Goal: Task Accomplishment & Management: Use online tool/utility

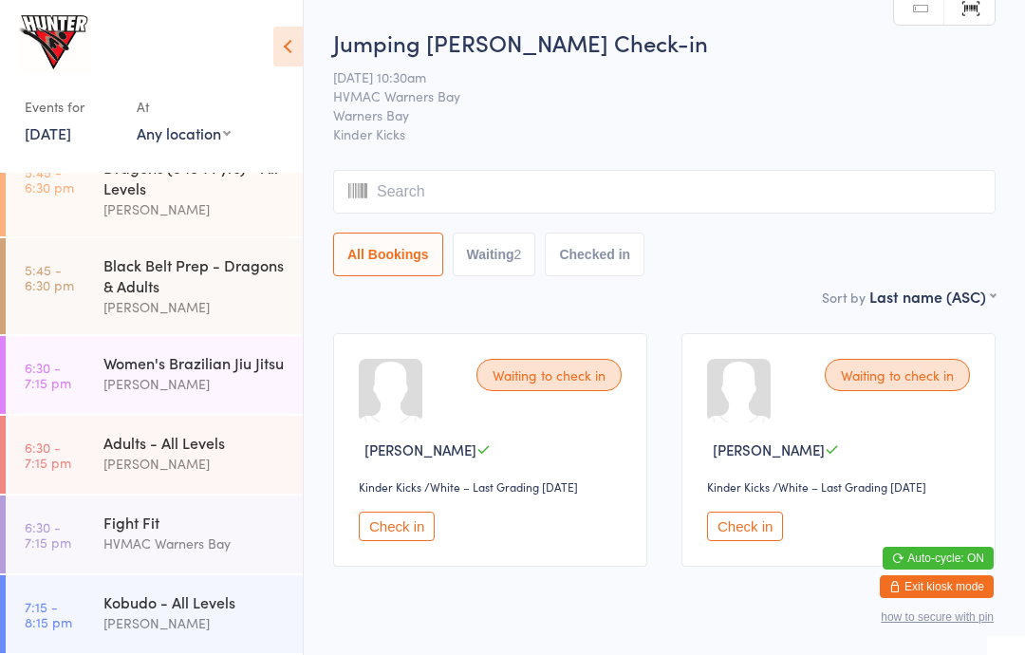
scroll to position [823, 0]
click at [184, 465] on div "[PERSON_NAME]" at bounding box center [194, 464] width 183 height 22
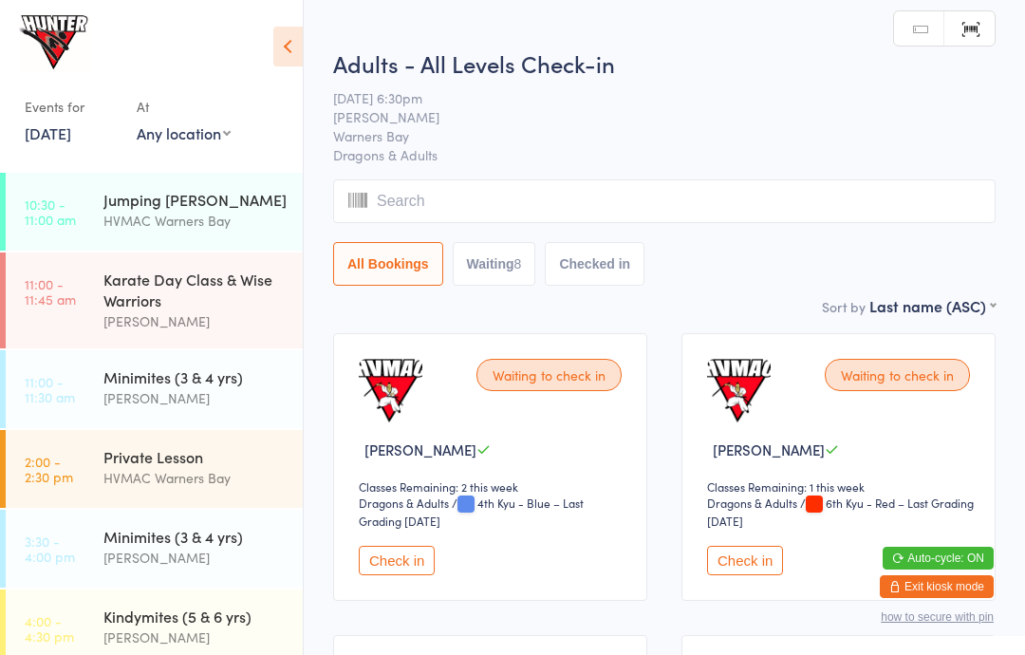
click at [173, 305] on div "Karate Day Class & Wise Warriors" at bounding box center [194, 290] width 183 height 42
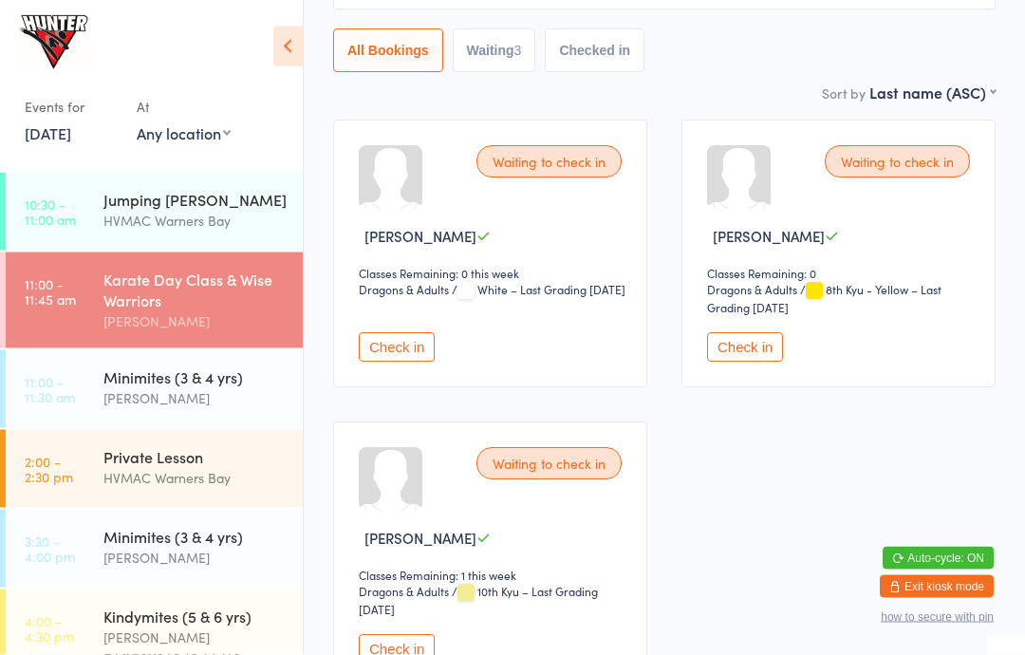
click at [406, 361] on button "Check in" at bounding box center [397, 347] width 76 height 29
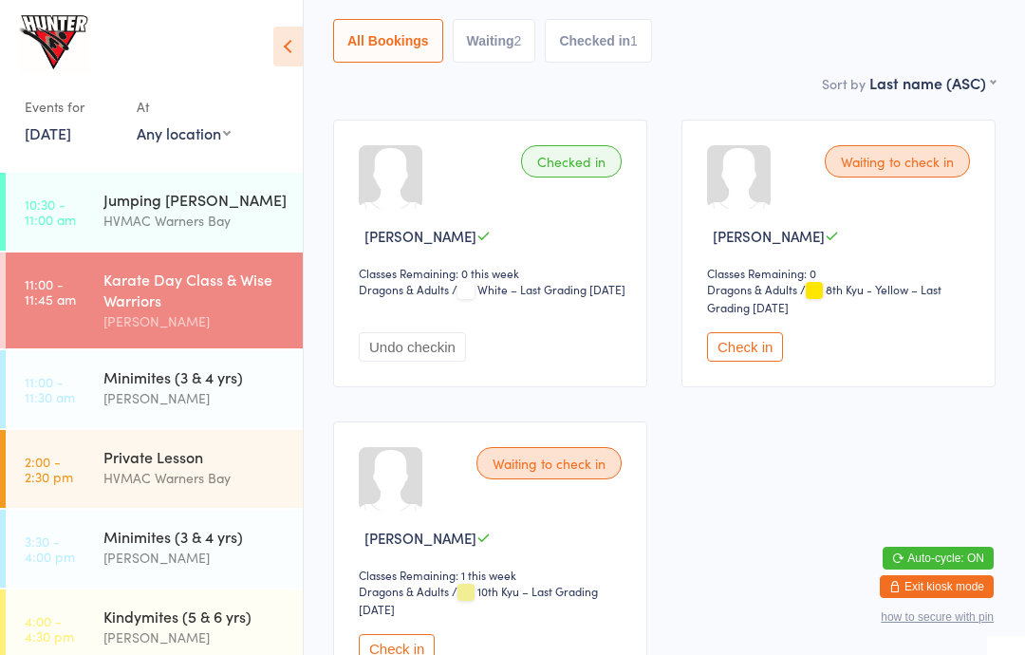
click at [127, 183] on div "Jumping [PERSON_NAME] HVMAC Warners Bay" at bounding box center [202, 210] width 199 height 75
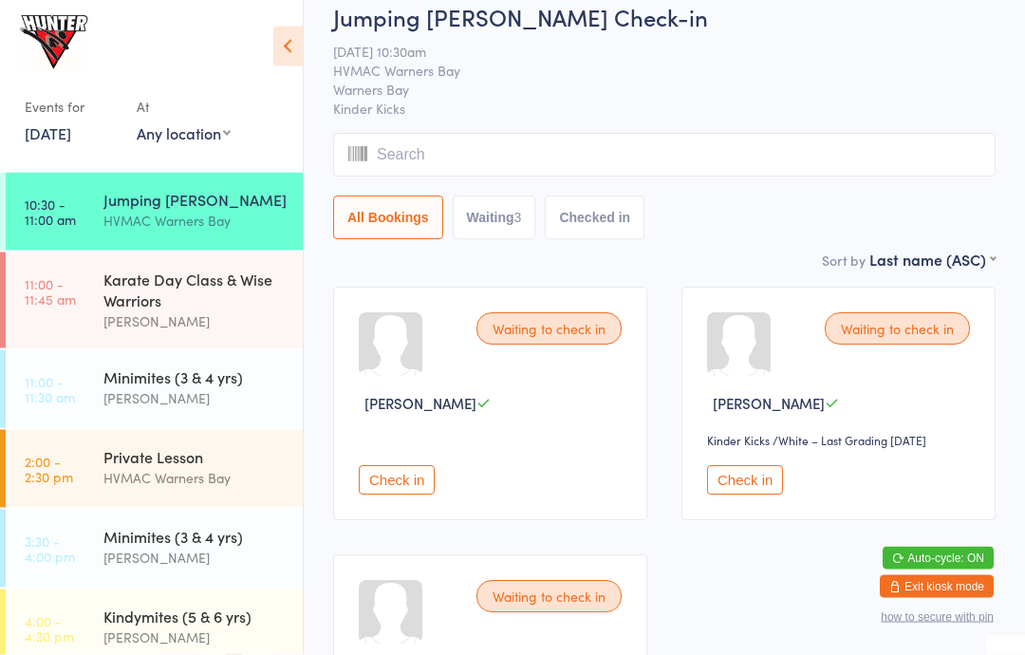
click at [740, 495] on button "Check in" at bounding box center [745, 480] width 76 height 29
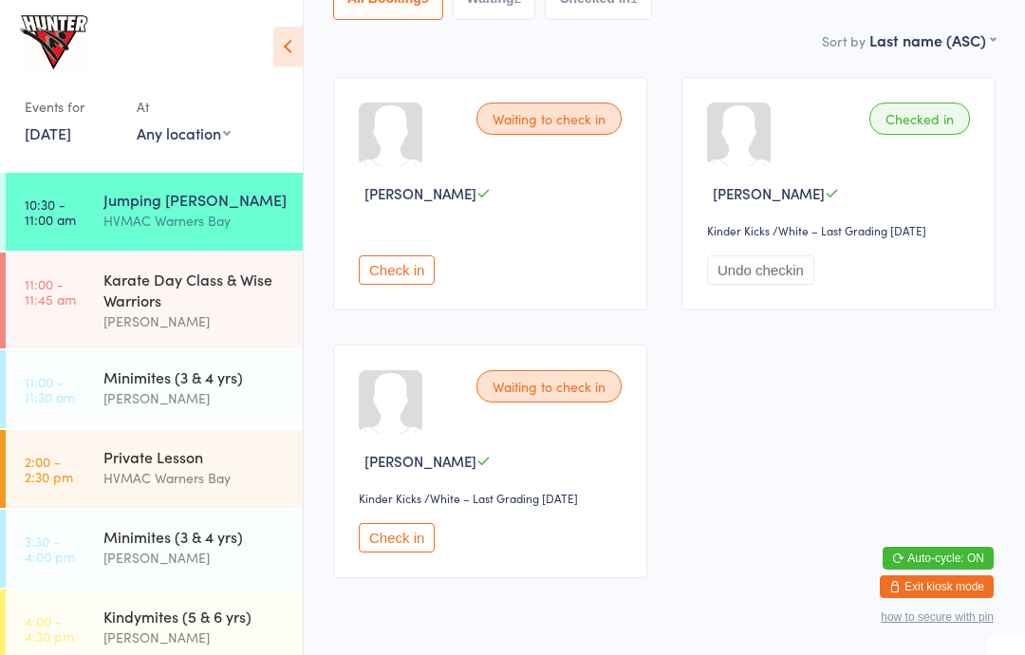
scroll to position [263, 0]
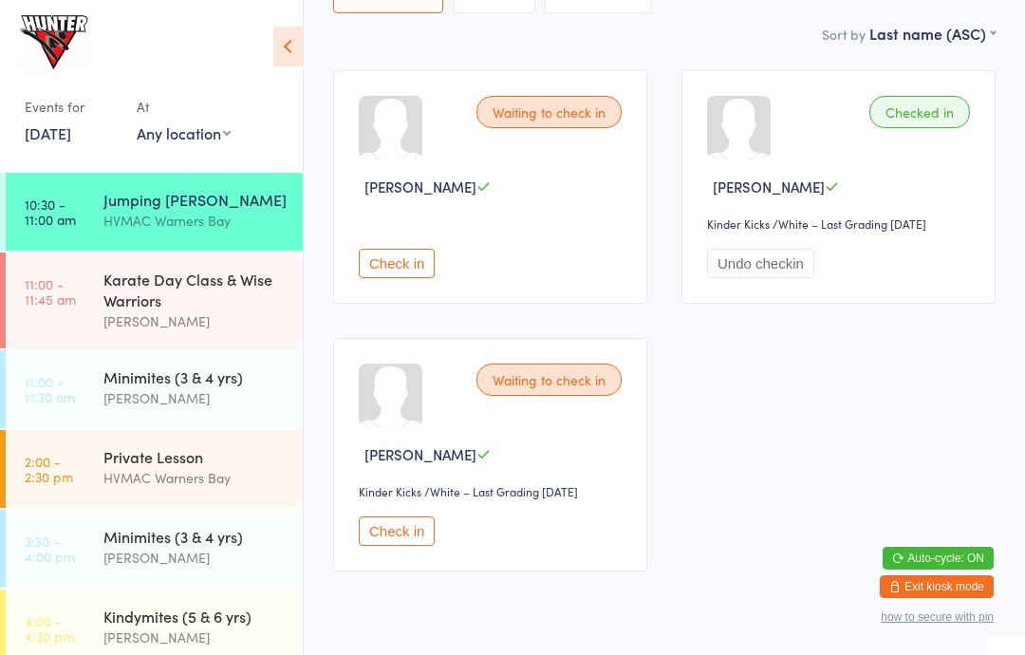
click at [256, 378] on div "Minimites (3 & 4 yrs)" at bounding box center [194, 376] width 183 height 21
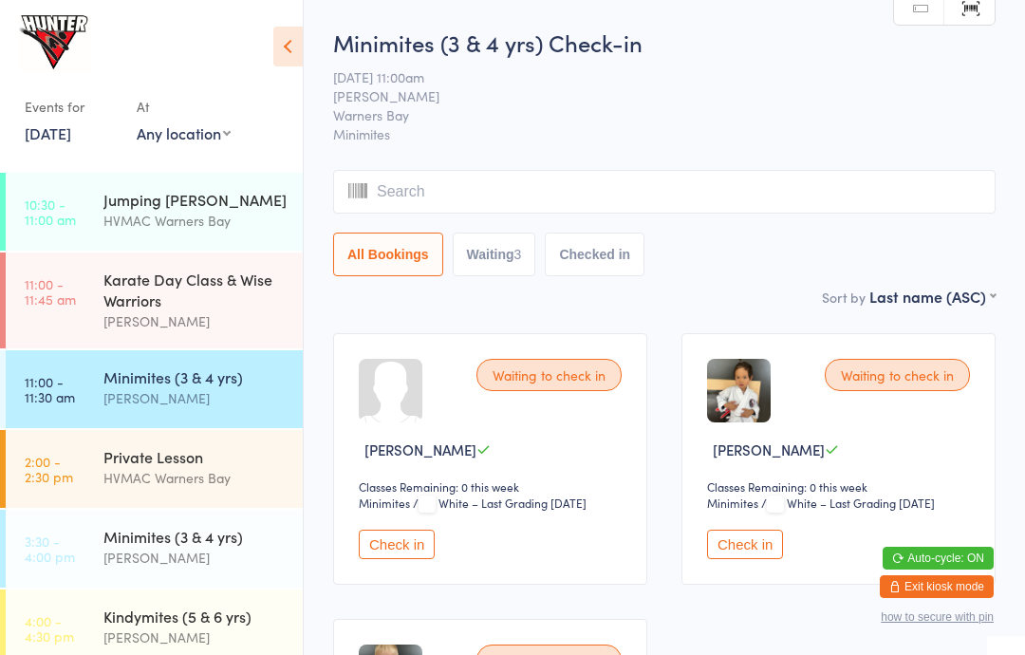
click at [453, 200] on input "search" at bounding box center [664, 192] width 662 height 44
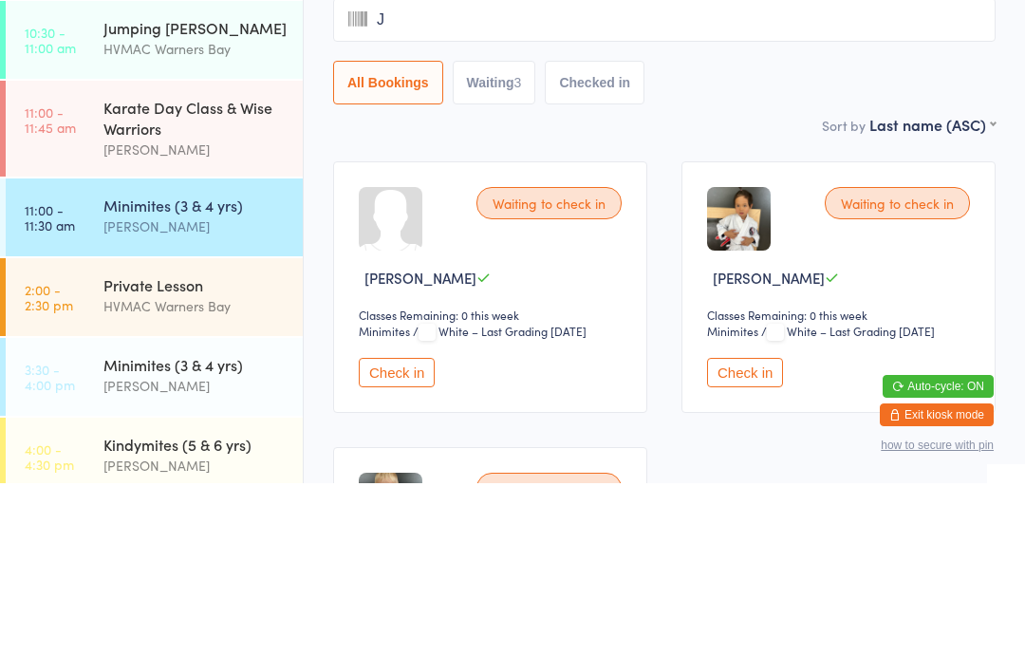
type input "[PERSON_NAME]"
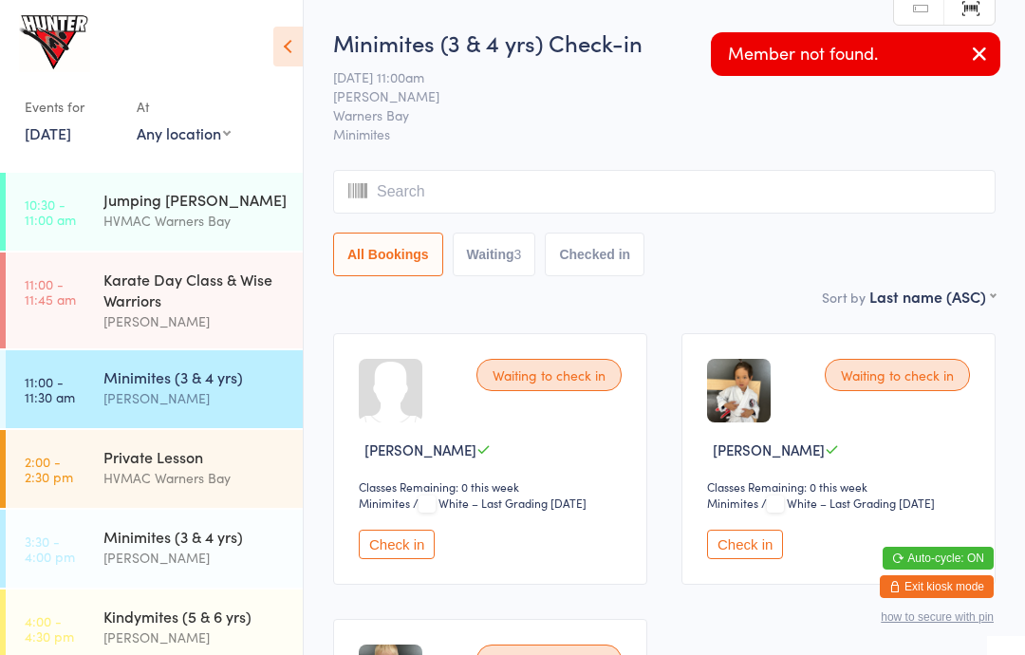
type input "R"
type input "J"
type input "A"
click at [531, 136] on span "Minimites" at bounding box center [664, 133] width 662 height 19
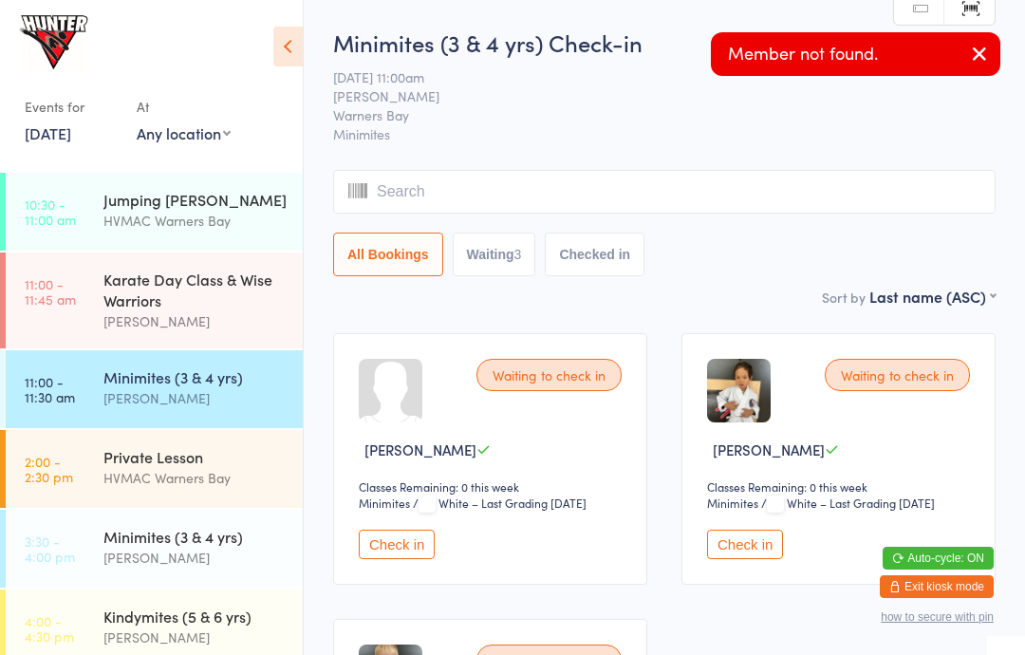
click at [481, 267] on button "Waiting 3" at bounding box center [495, 254] width 84 height 44
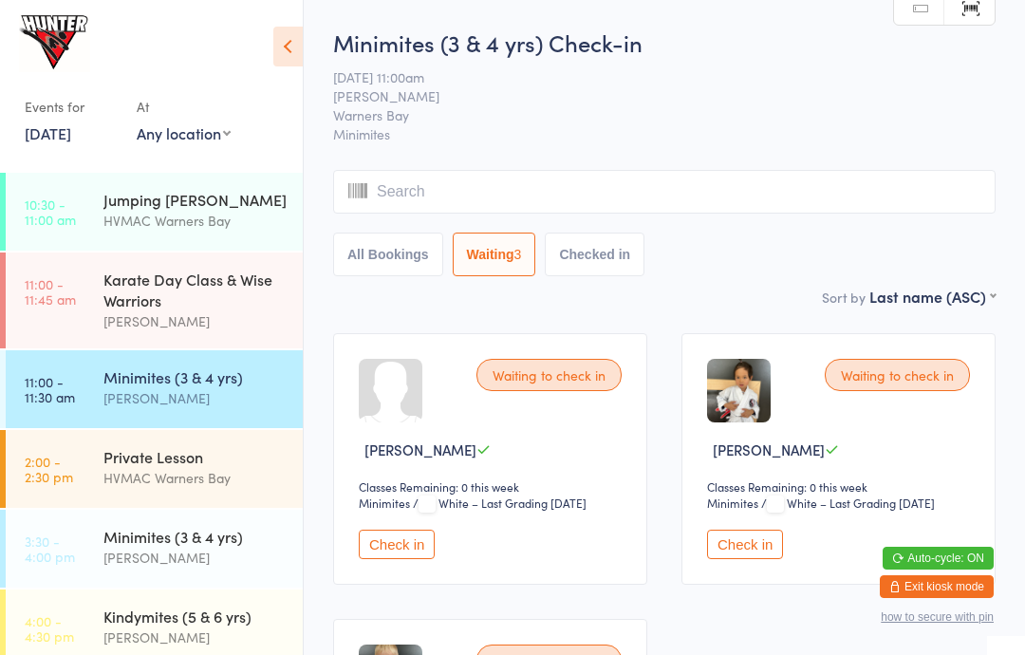
click at [616, 254] on button "Checked in" at bounding box center [595, 254] width 100 height 44
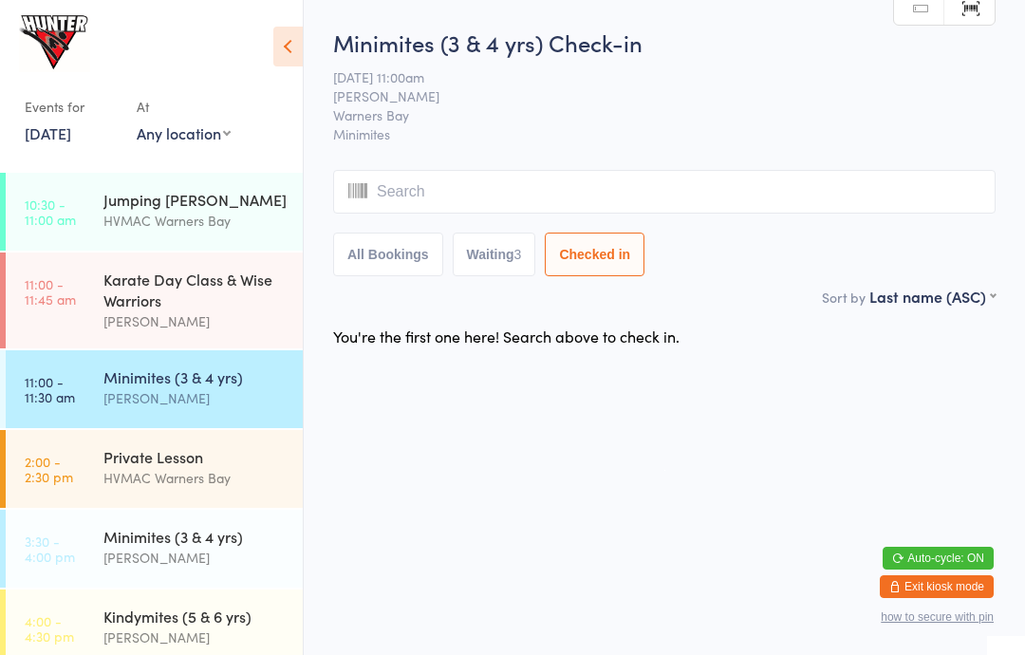
click at [376, 259] on button "All Bookings" at bounding box center [388, 254] width 110 height 44
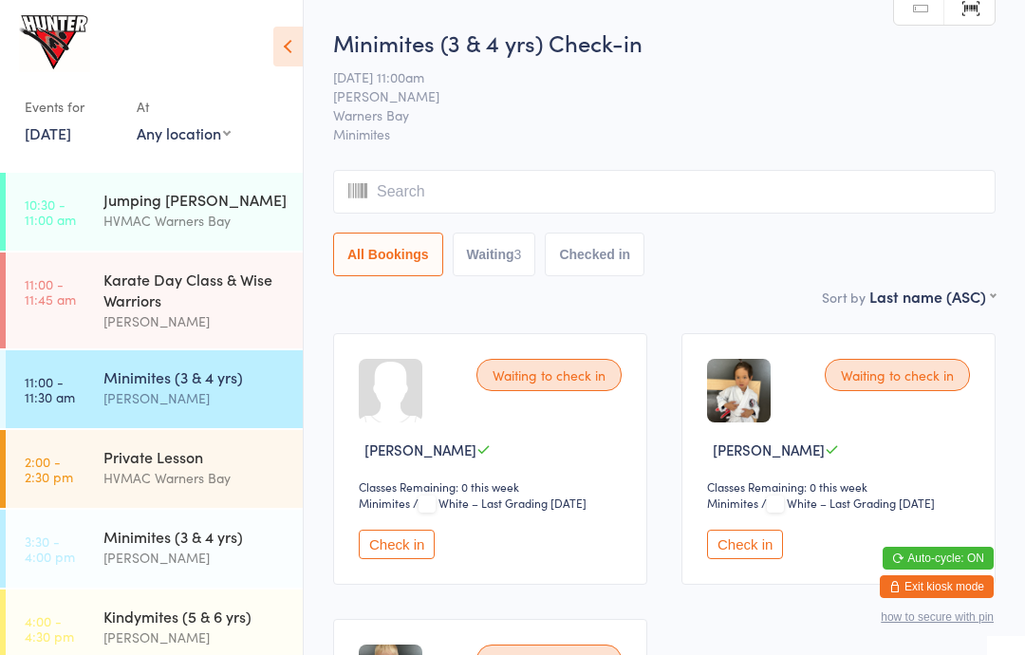
click at [425, 189] on input "search" at bounding box center [664, 192] width 662 height 44
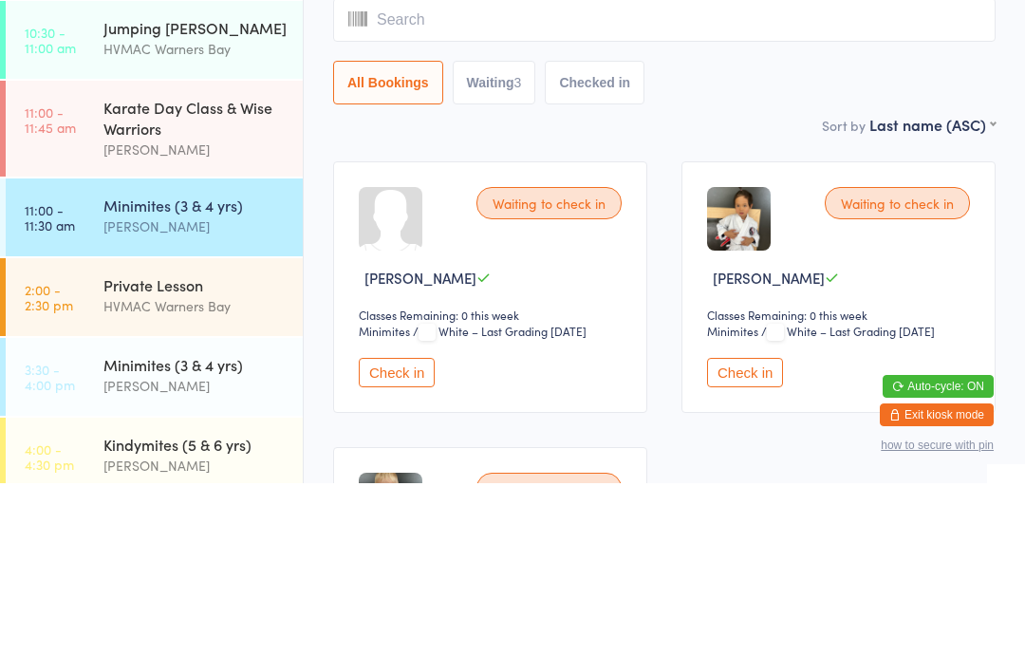
type input "J"
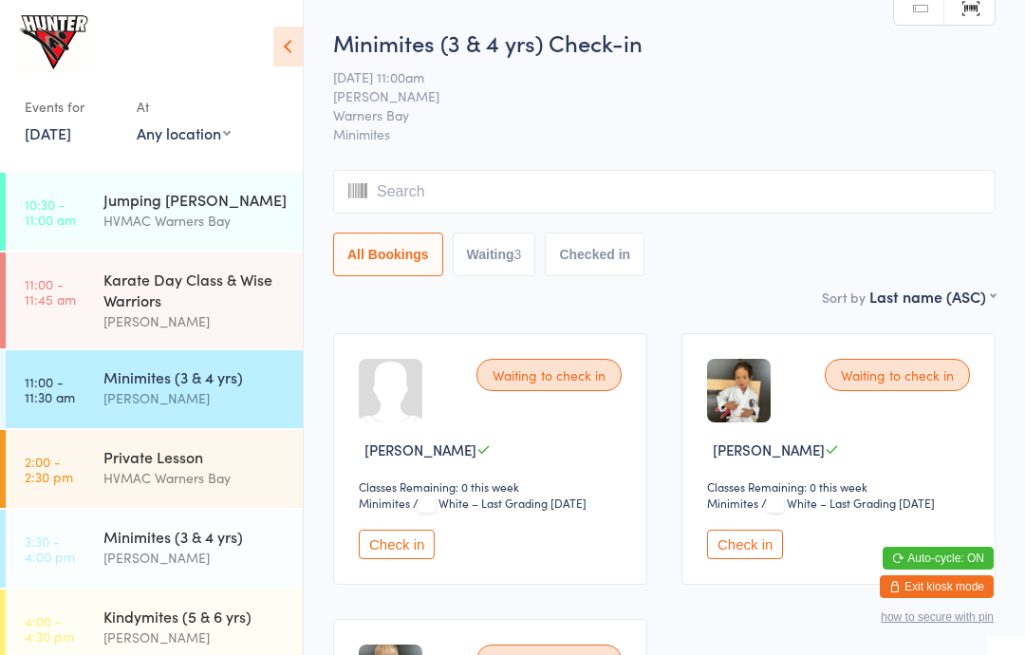
click at [908, 23] on link "Manual search" at bounding box center [919, 9] width 50 height 36
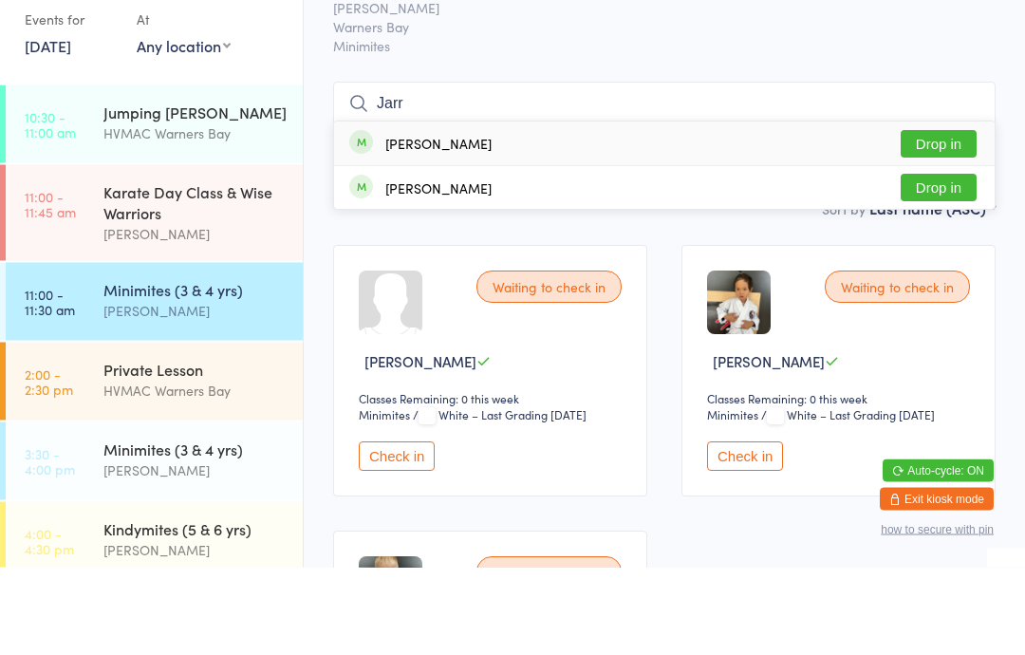
type input "Jarr"
click at [927, 218] on button "Drop in" at bounding box center [939, 232] width 76 height 28
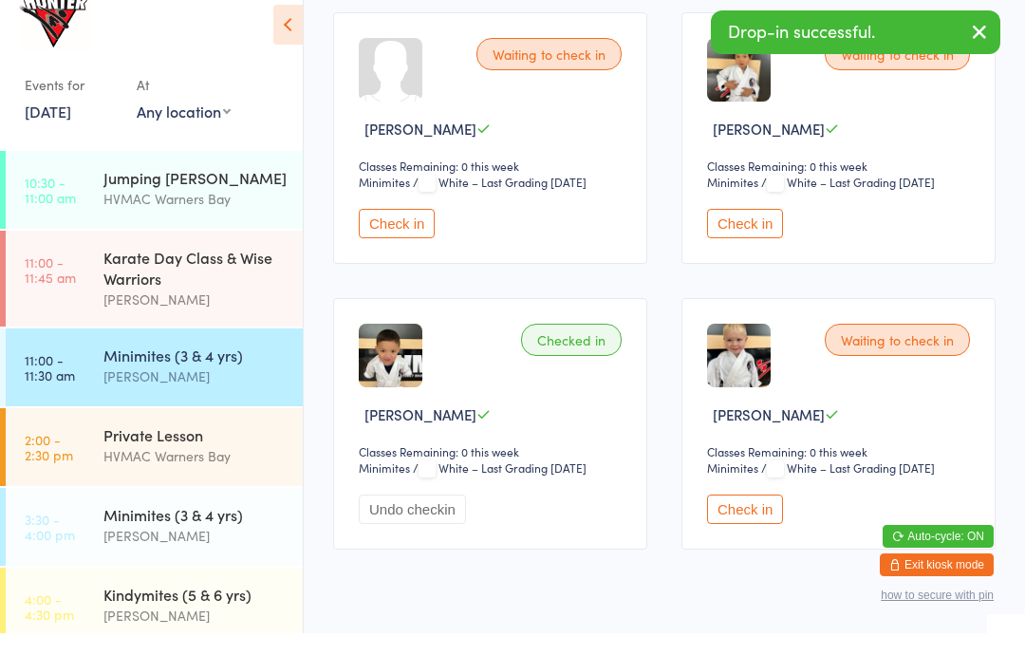
scroll to position [299, 0]
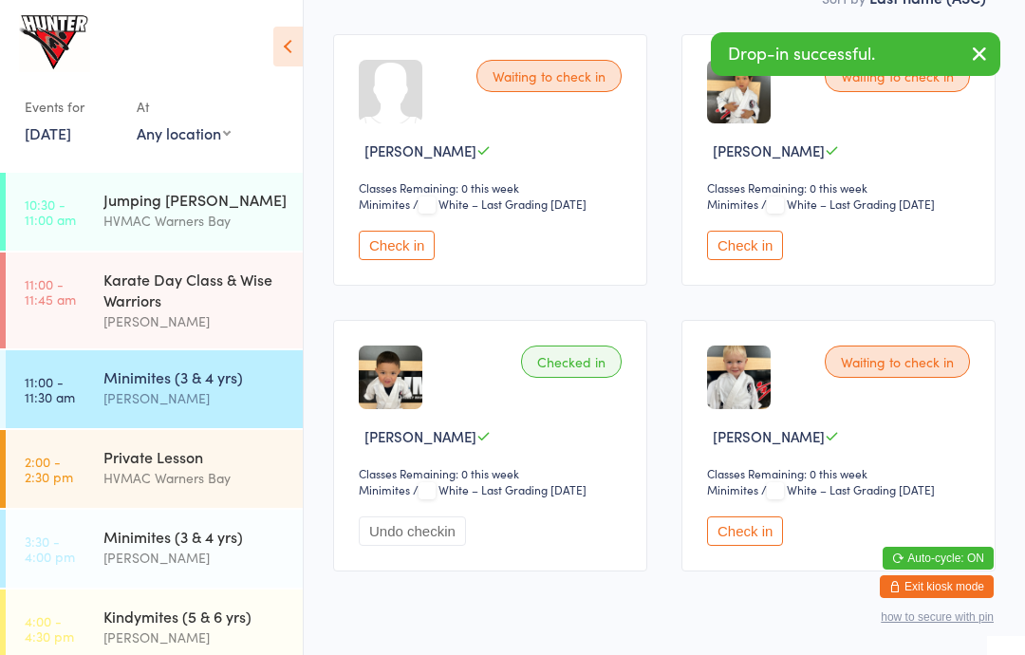
click at [418, 546] on button "Undo checkin" at bounding box center [412, 530] width 107 height 29
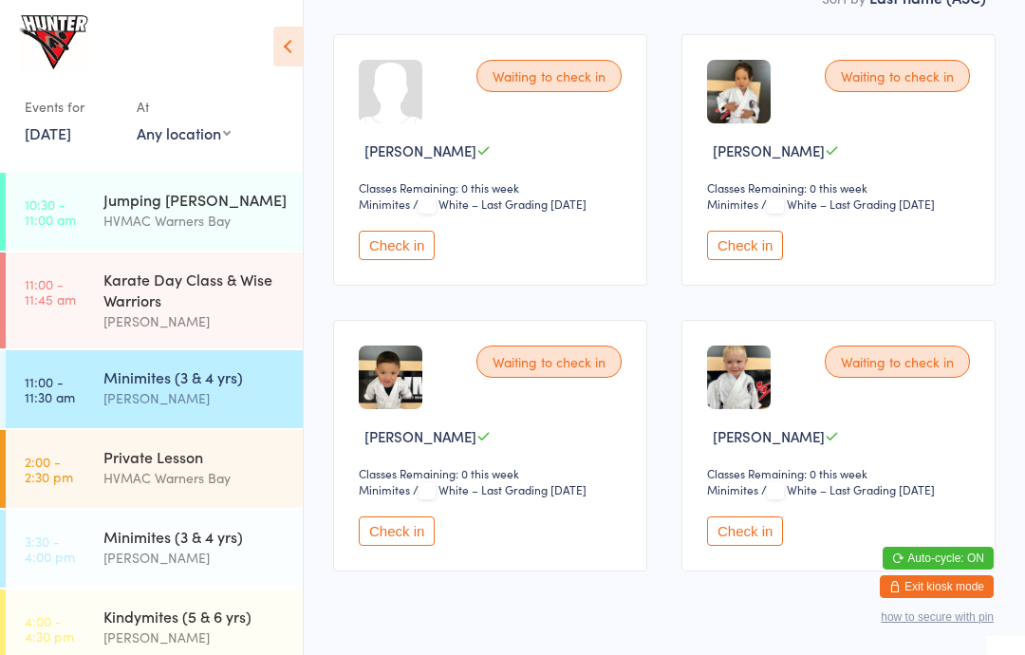
click at [400, 539] on button "Check in" at bounding box center [397, 530] width 76 height 29
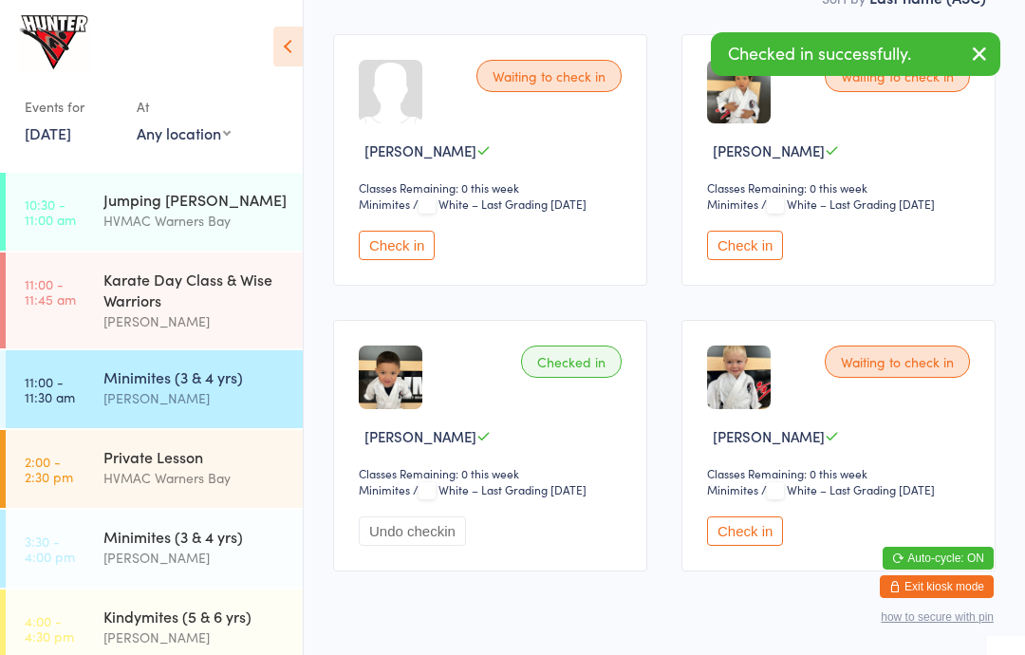
click at [401, 571] on div "Checked in [PERSON_NAME] Classes Remaining: 0 this week Minimites Minimites / W…" at bounding box center [490, 445] width 314 height 251
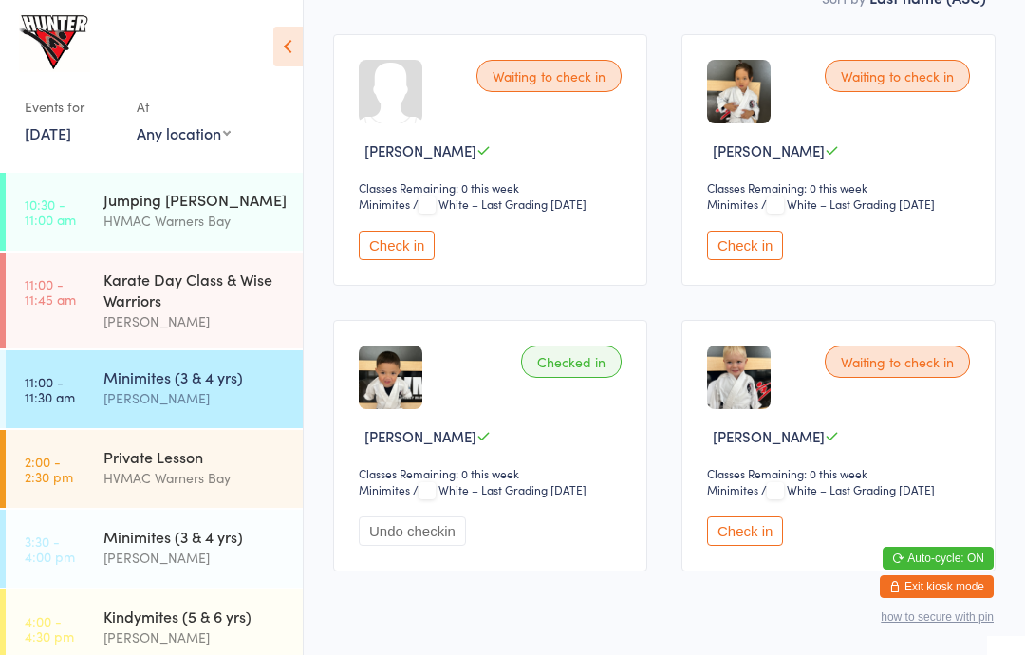
click at [744, 546] on button "Check in" at bounding box center [745, 530] width 76 height 29
click at [761, 253] on button "Check in" at bounding box center [745, 245] width 76 height 29
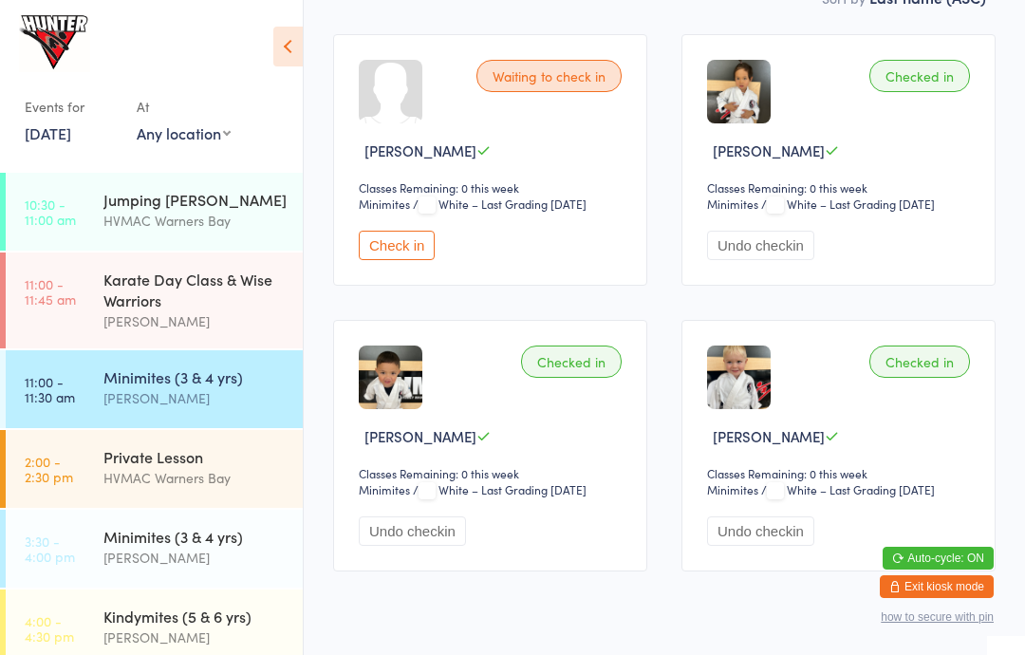
click at [406, 256] on button "Check in" at bounding box center [397, 245] width 76 height 29
